Goal: Information Seeking & Learning: Learn about a topic

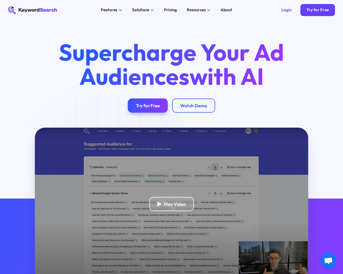
click at [61, 274] on html "KeywordSearch Features AI Audience Builder Supercharge your Google and YouTube …" at bounding box center [171, 137] width 343 height 274
click at [32, 274] on html "KeywordSearch Features AI Audience Builder Supercharge your Google and YouTube …" at bounding box center [171, 137] width 343 height 274
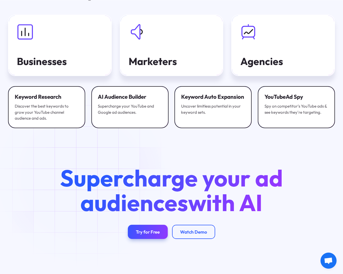
scroll to position [1710, 0]
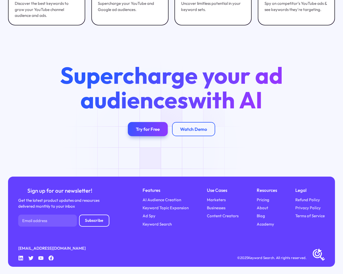
scroll to position [1710, 0]
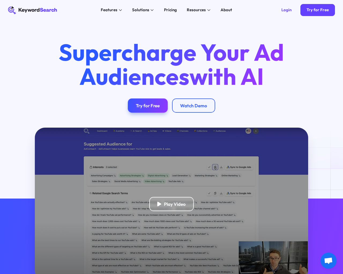
click at [34, 274] on html "KeywordSearch Features AI Audience Builder Supercharge your Google and YouTube …" at bounding box center [171, 137] width 343 height 274
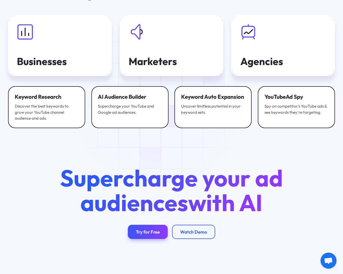
scroll to position [1710, 0]
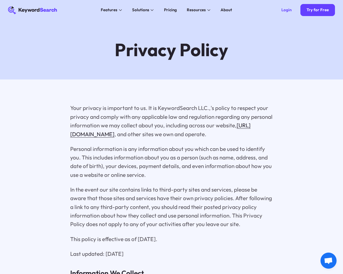
click at [54, 274] on html "KeywordSearch Features AI Audience Builder Supercharge your Google and YouTube …" at bounding box center [171, 137] width 343 height 274
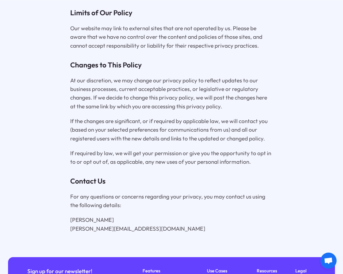
scroll to position [2349, 0]
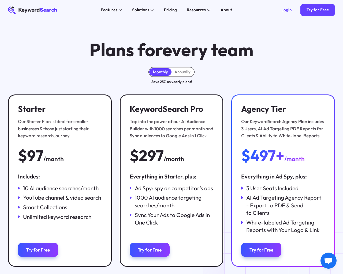
click at [24, 274] on html "KeywordSearch Features AI Audience Builder Supercharge your Google and YouTube …" at bounding box center [171, 137] width 343 height 274
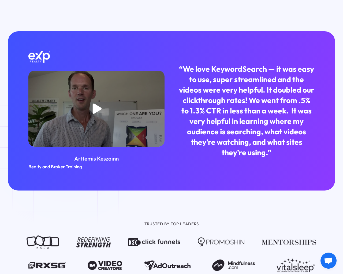
scroll to position [529, 0]
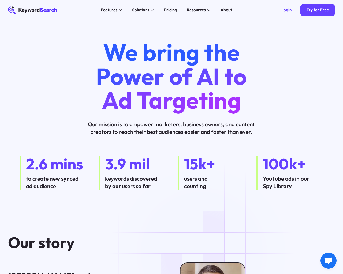
click at [29, 274] on html "KeywordSearch Features AI Audience Builder Supercharge your Google and YouTube …" at bounding box center [171, 137] width 343 height 274
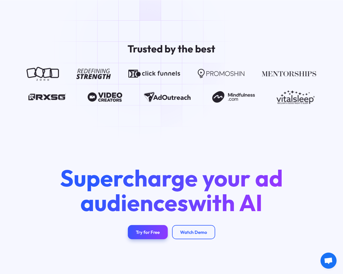
scroll to position [907, 0]
